Goal: Navigation & Orientation: Find specific page/section

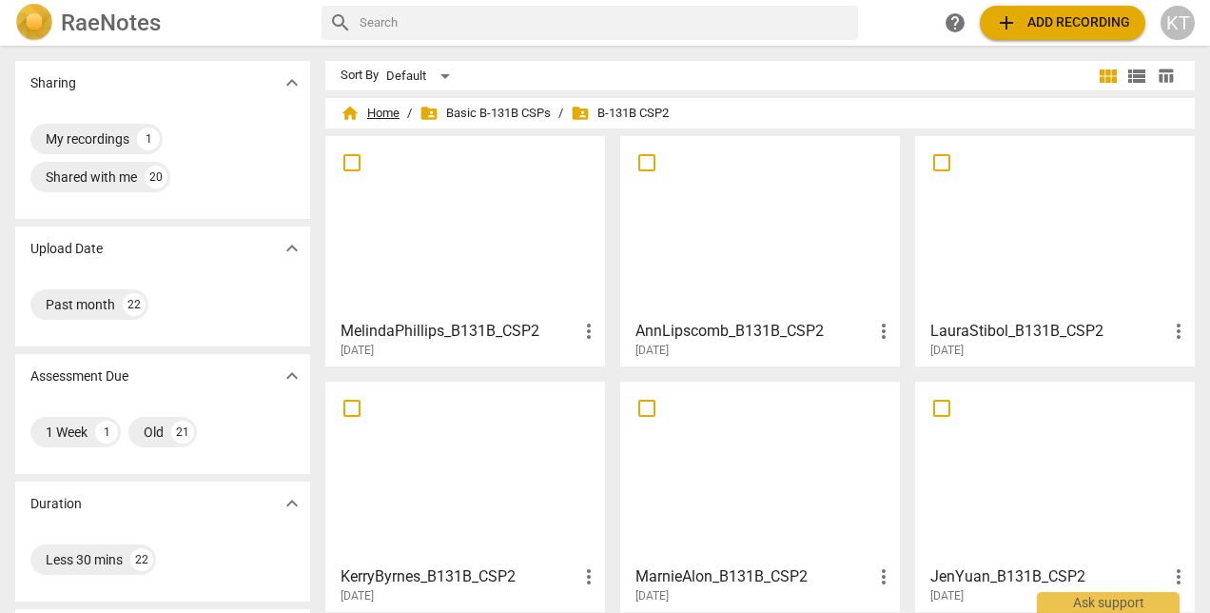
click at [386, 110] on span "home Home" at bounding box center [370, 113] width 59 height 19
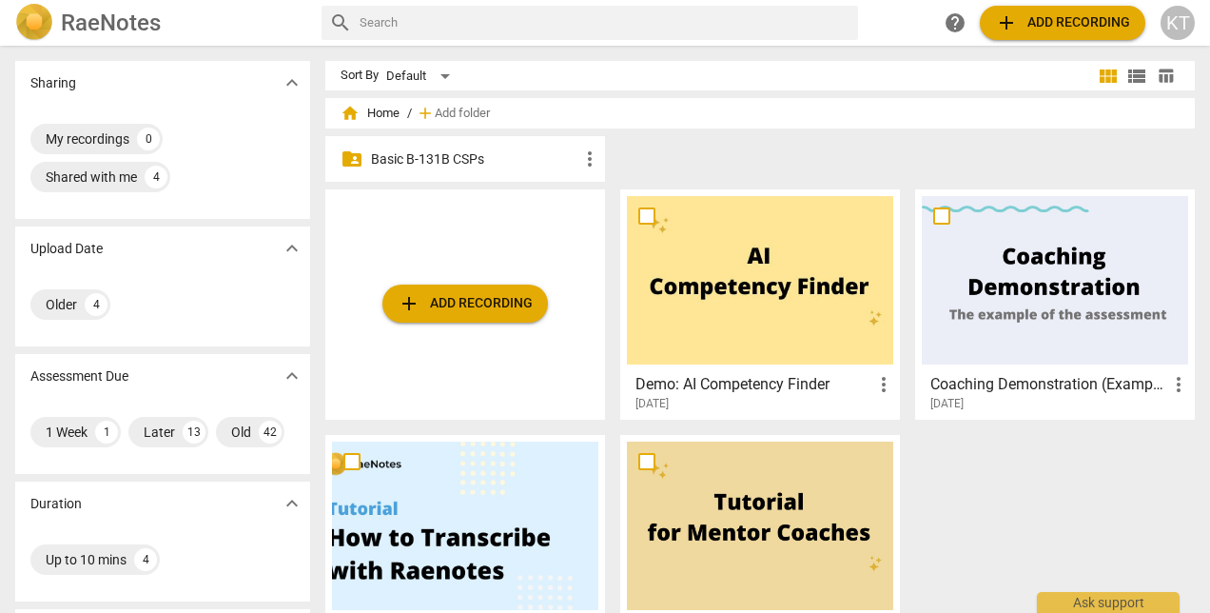
click at [457, 157] on p "Basic B-131B CSPs" at bounding box center [474, 159] width 207 height 20
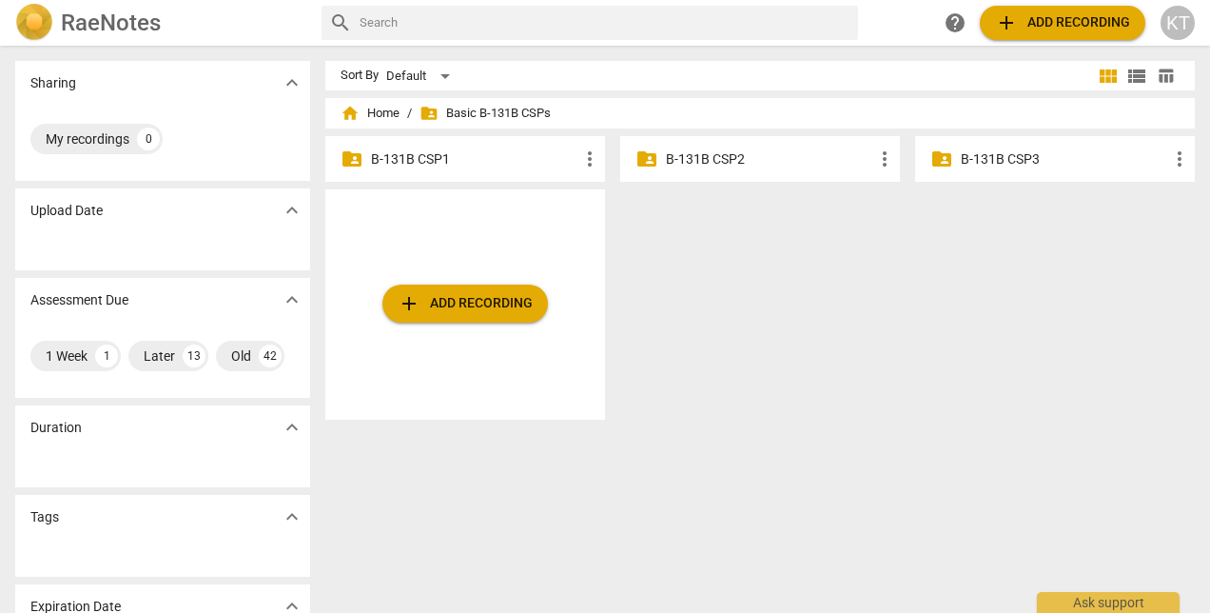
click at [995, 154] on p "B-131B CSP3" at bounding box center [1064, 159] width 207 height 20
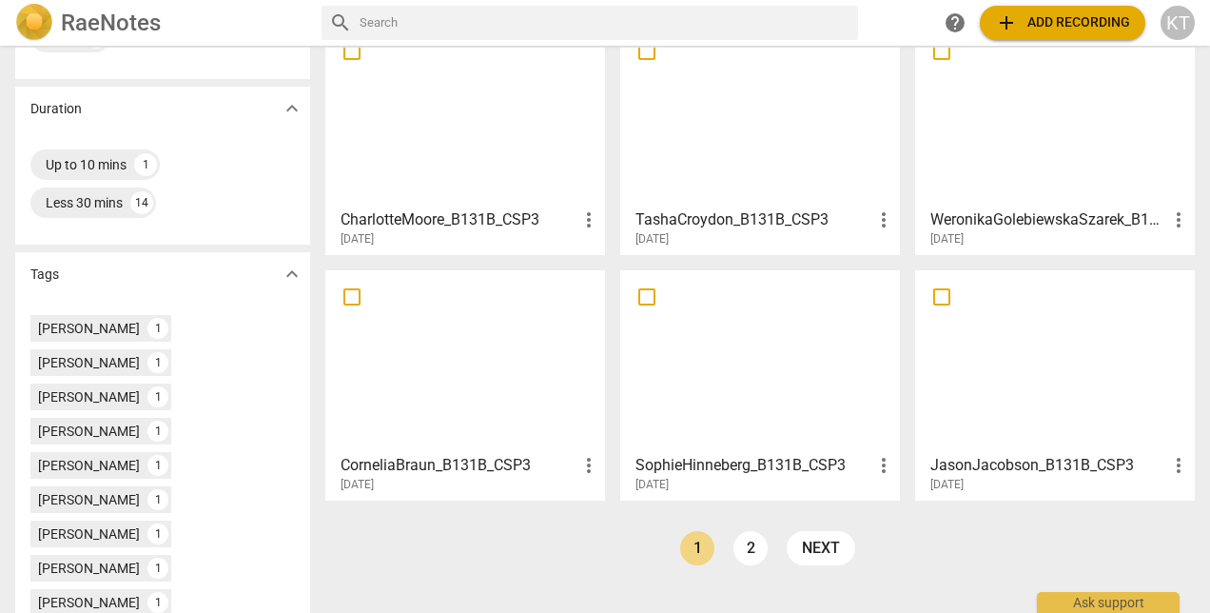
scroll to position [359, 0]
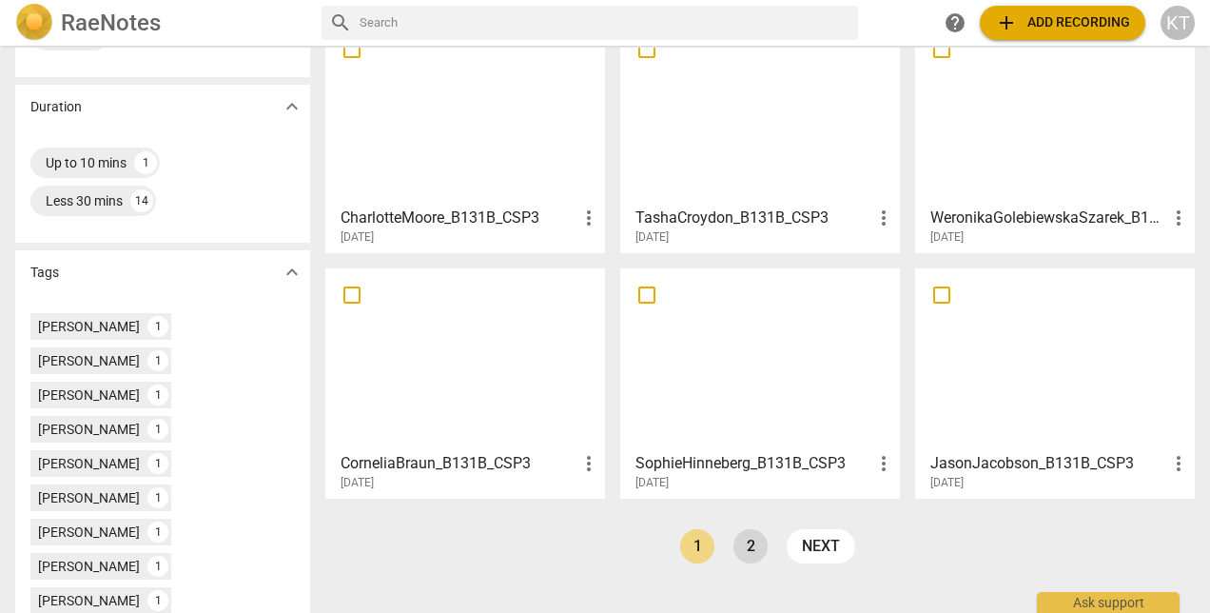
click at [750, 541] on link "2" at bounding box center [750, 546] width 34 height 34
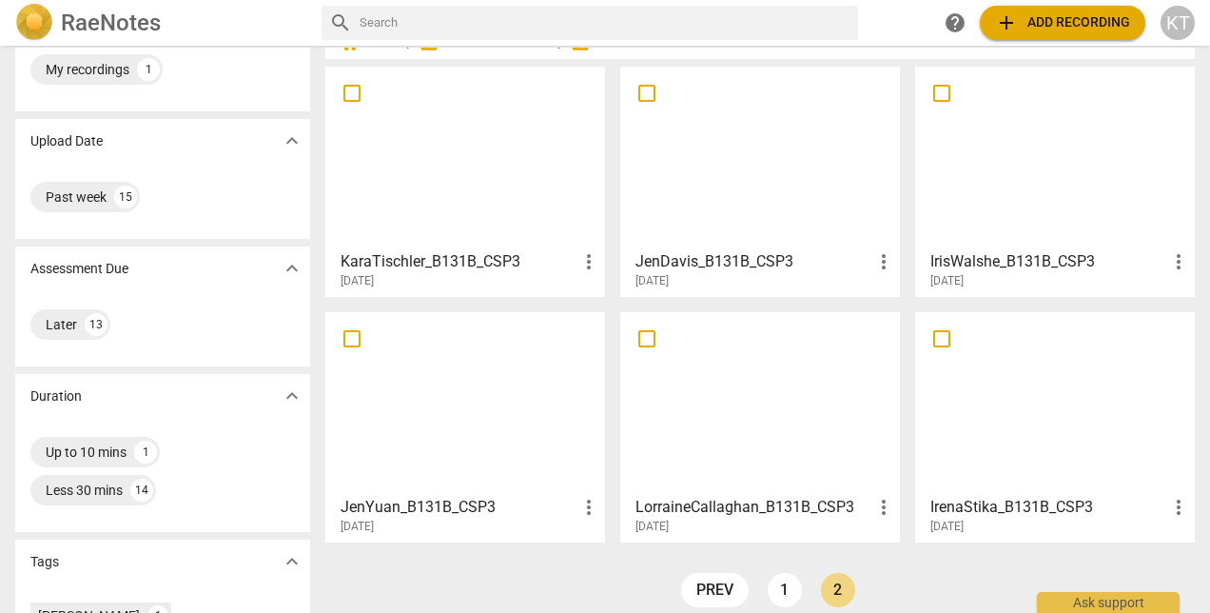
scroll to position [74, 0]
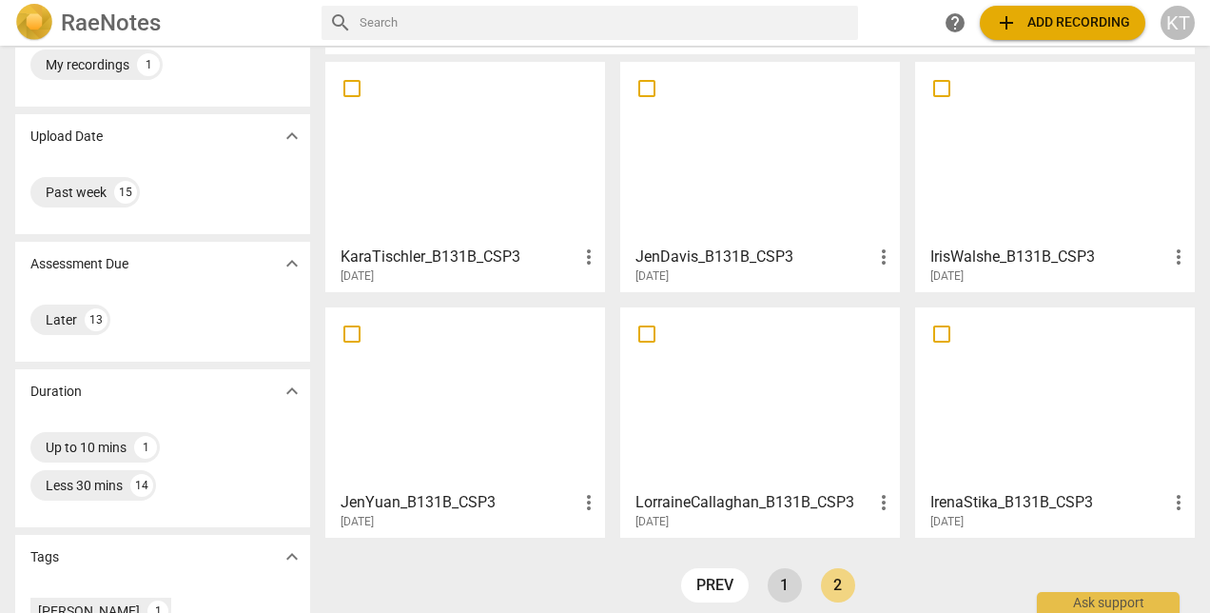
click at [774, 586] on link "1" at bounding box center [785, 585] width 34 height 34
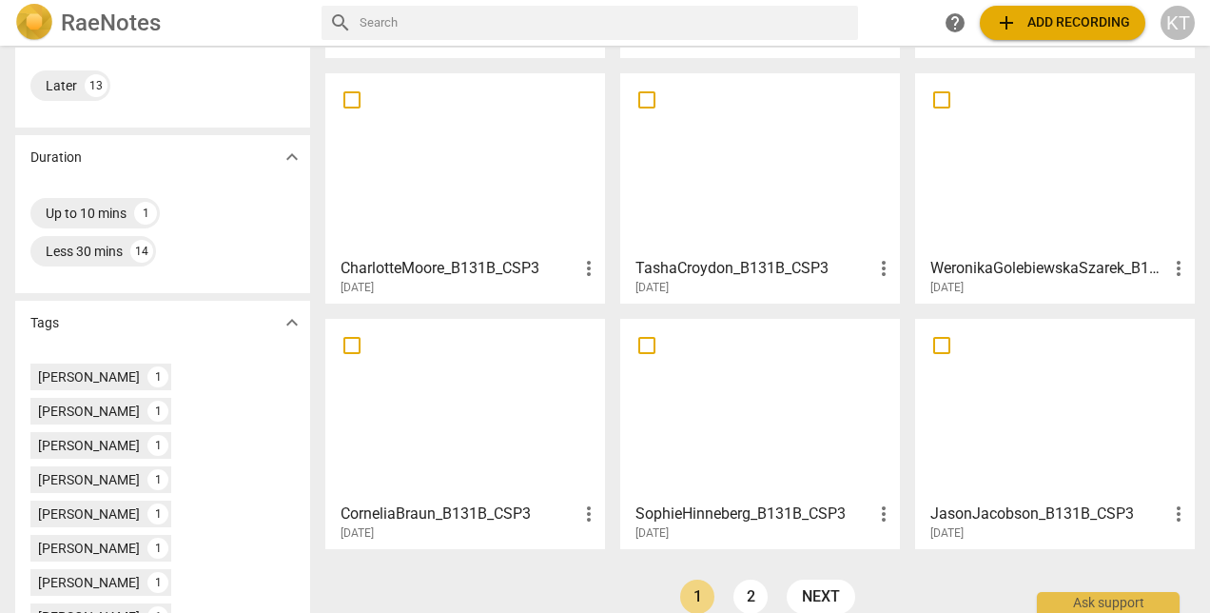
scroll to position [310, 0]
click at [751, 583] on link "2" at bounding box center [750, 594] width 34 height 34
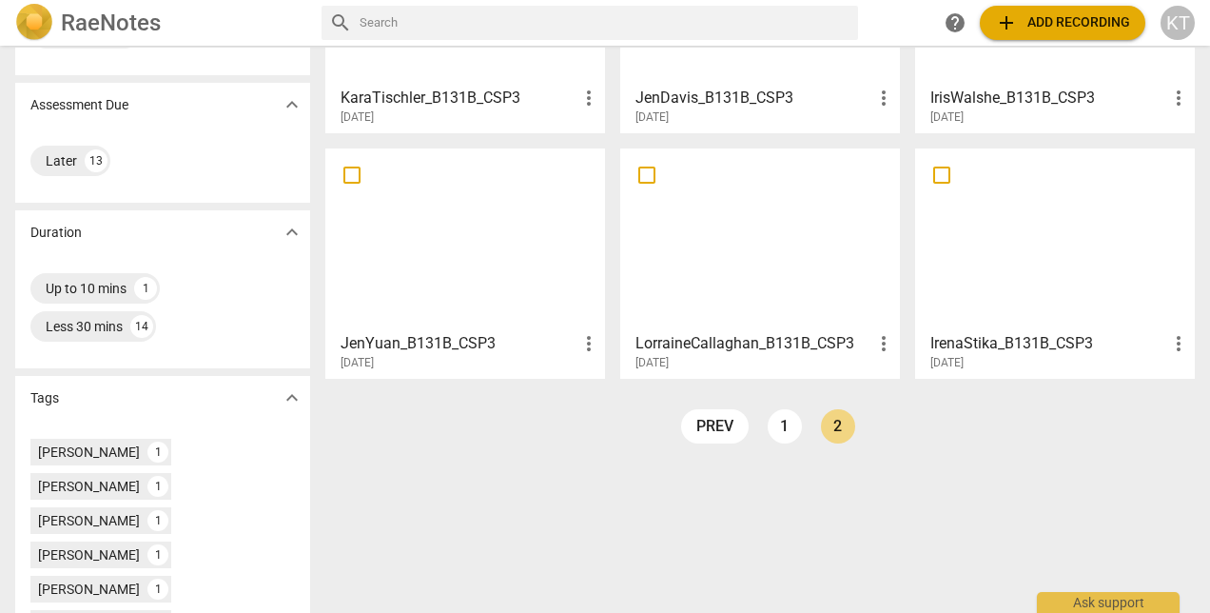
scroll to position [235, 0]
